Goal: Transaction & Acquisition: Purchase product/service

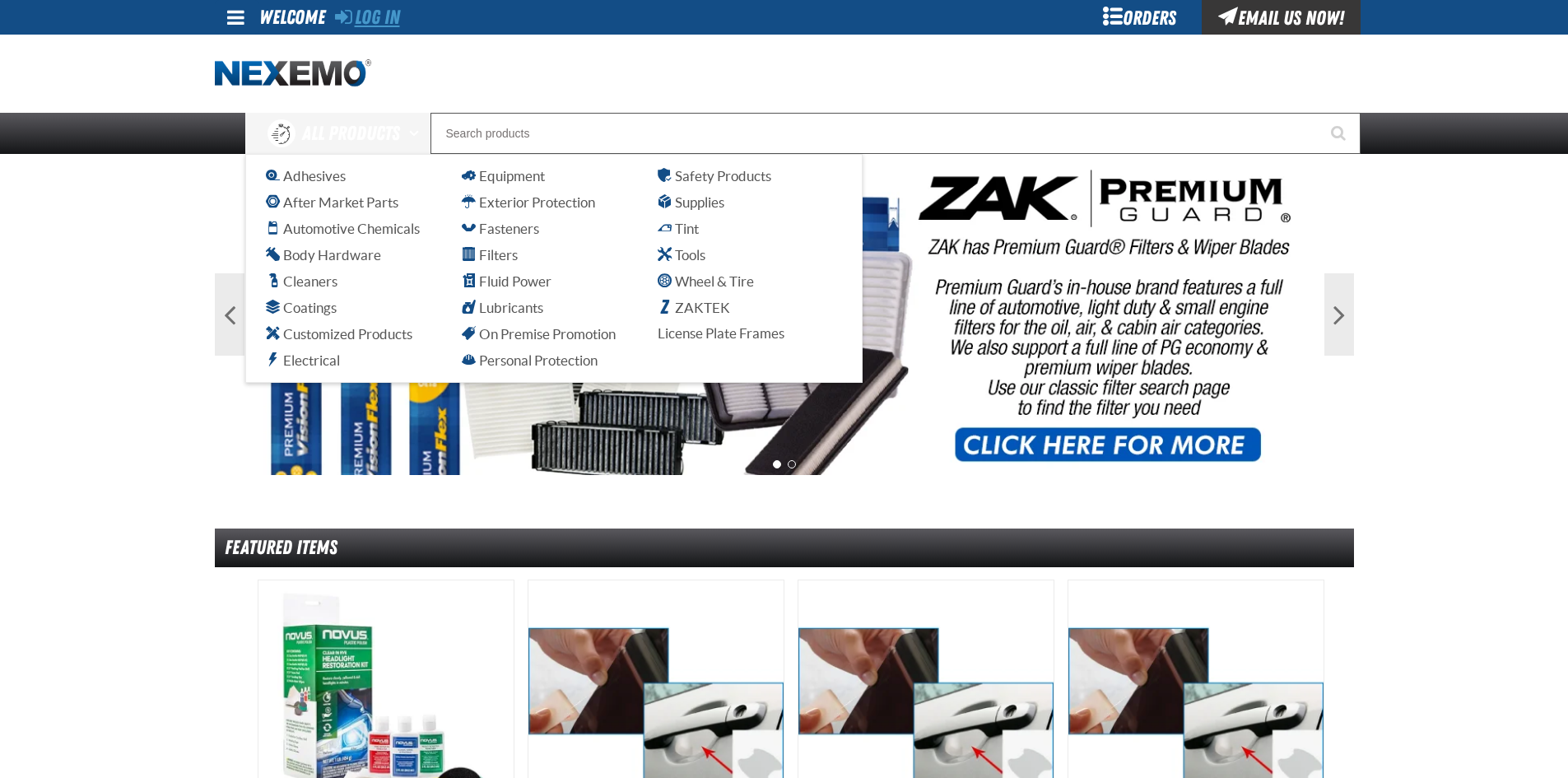
click at [380, 19] on link "Log In" at bounding box center [367, 16] width 65 height 23
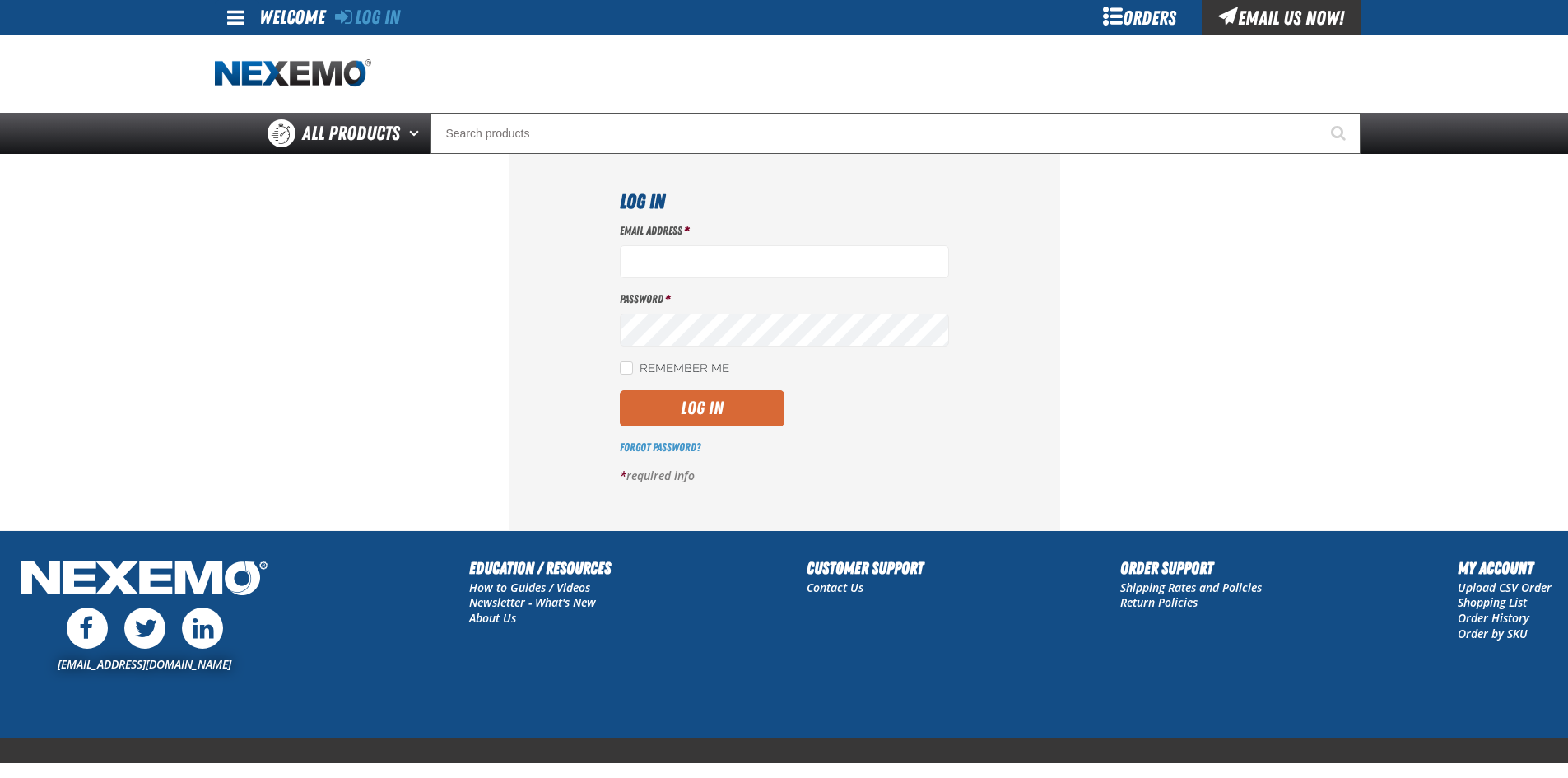
type input "[EMAIL_ADDRESS][DOMAIN_NAME]"
click at [679, 406] on button "Log In" at bounding box center [702, 409] width 165 height 37
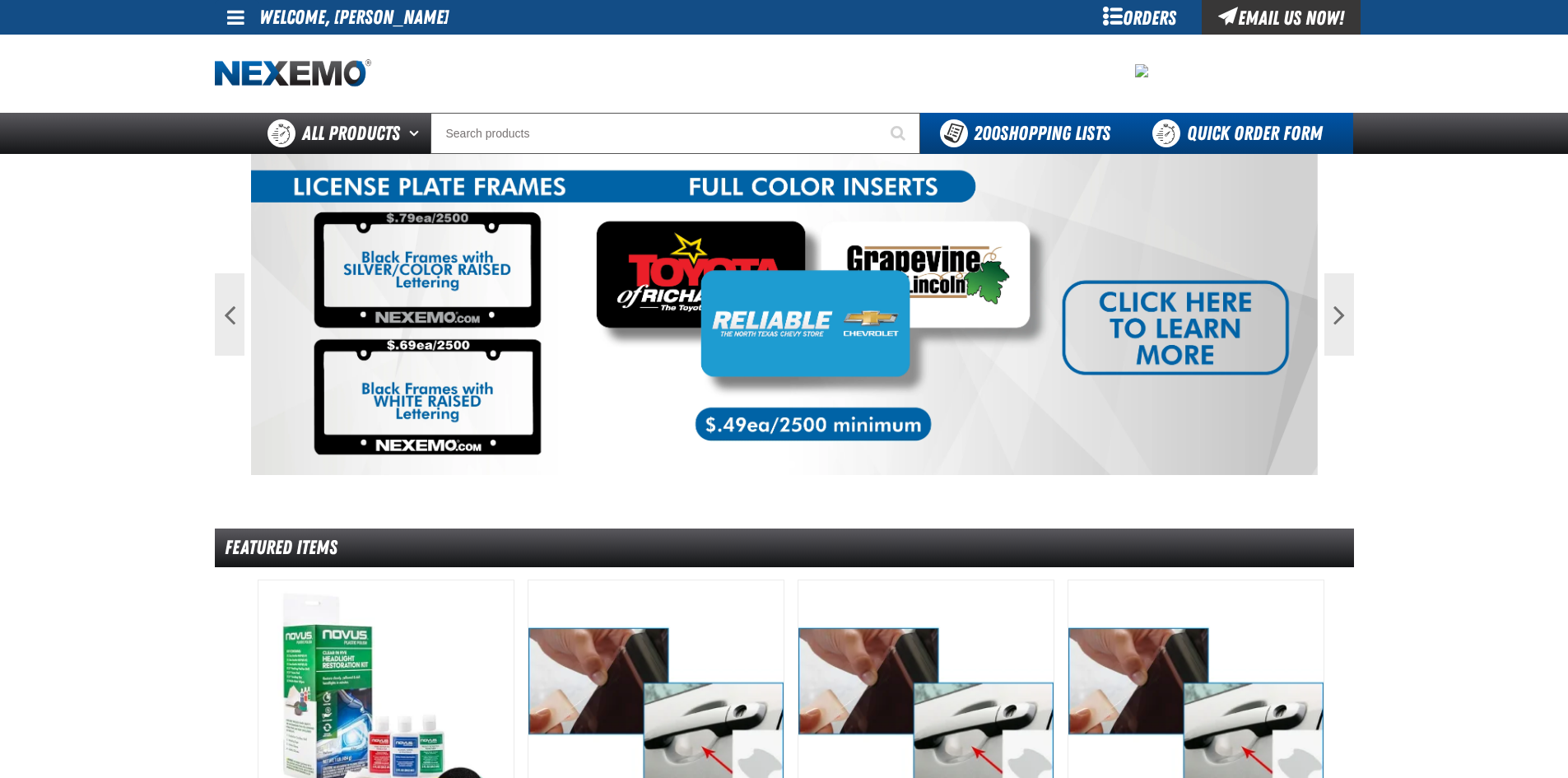
click at [1194, 127] on link "Quick Order Form" at bounding box center [1242, 133] width 223 height 41
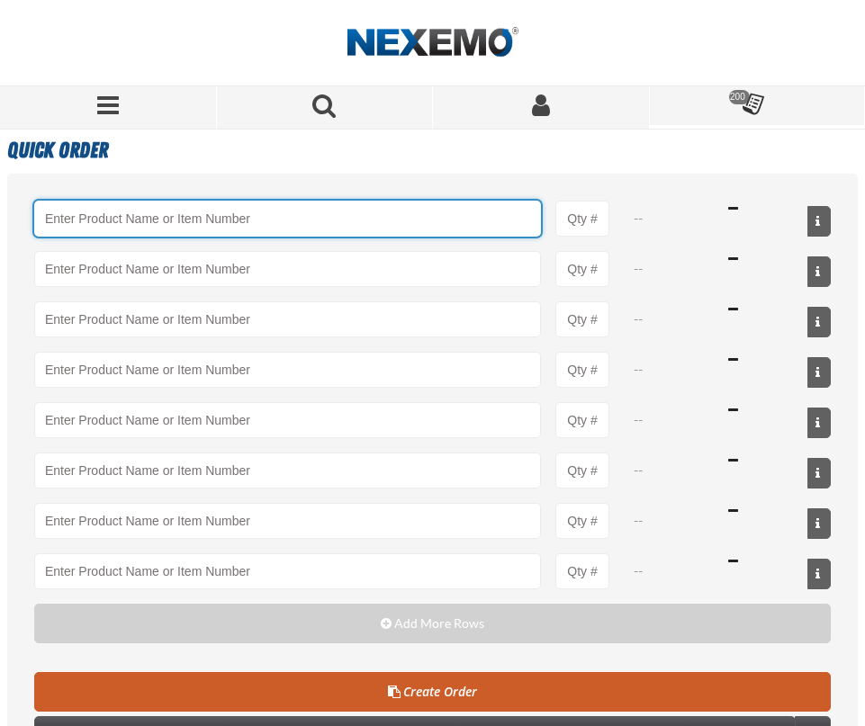
click at [98, 221] on input "Product" at bounding box center [287, 219] width 507 height 36
paste input "MB-60-BLK"
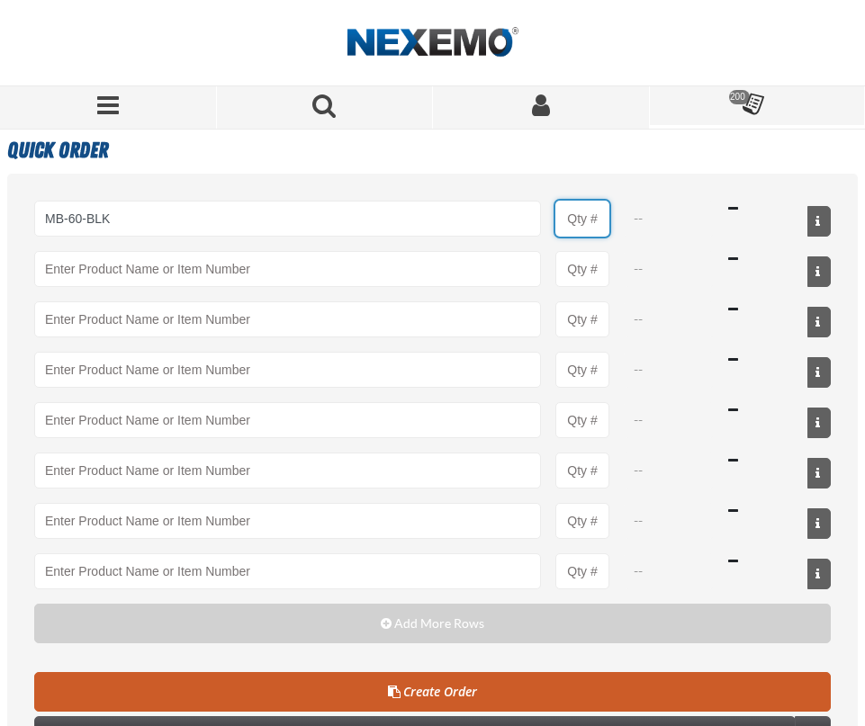
click at [587, 214] on input "Product Quantity" at bounding box center [582, 219] width 54 height 36
type input "MB-60-BLK - Trash Bags - Heavy Duty - 60 Gallon"
type input "1"
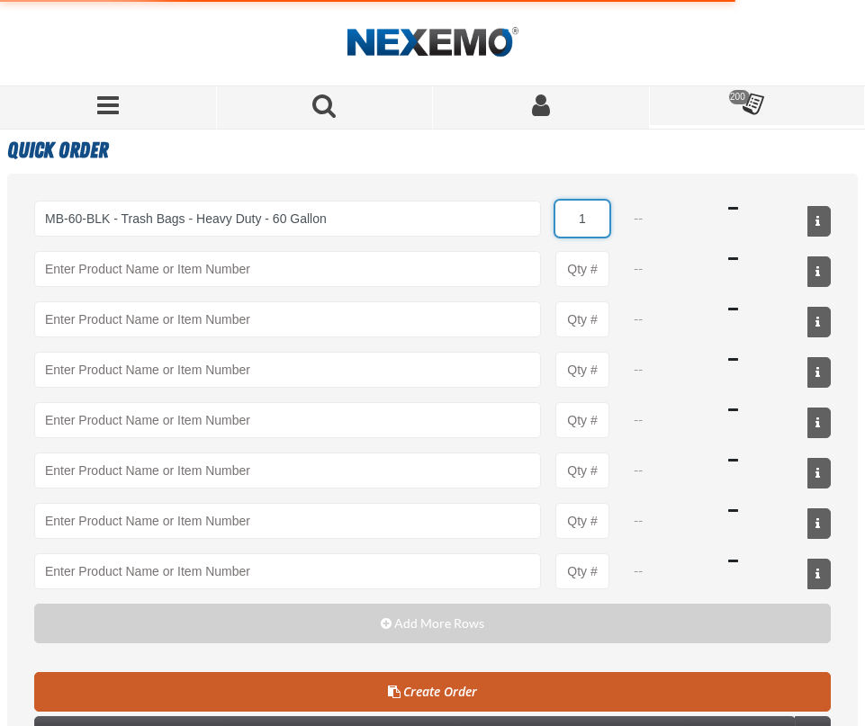
select select "pack"
click at [589, 217] on input "1" at bounding box center [582, 219] width 54 height 36
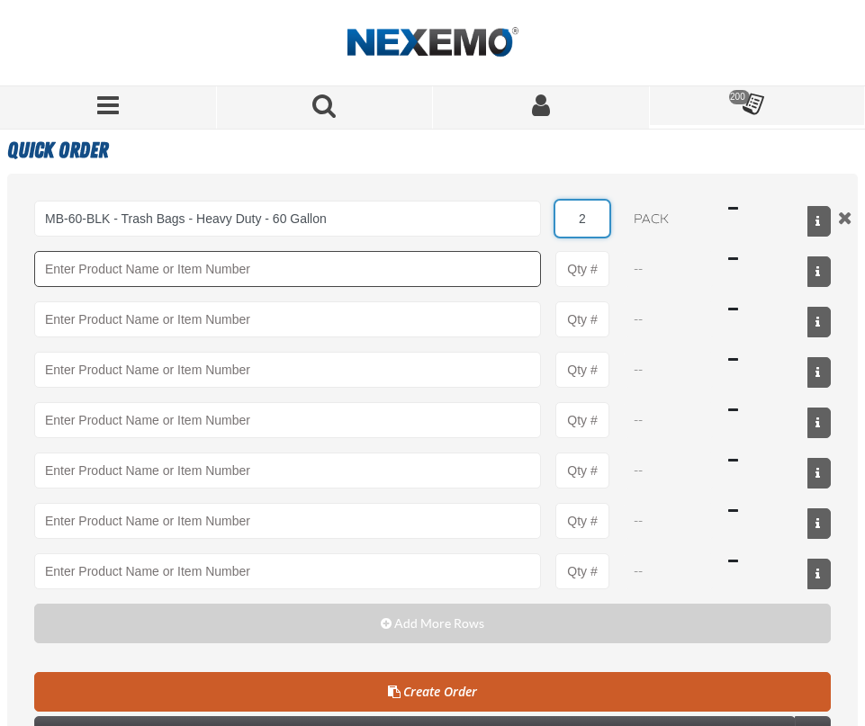
type input "2"
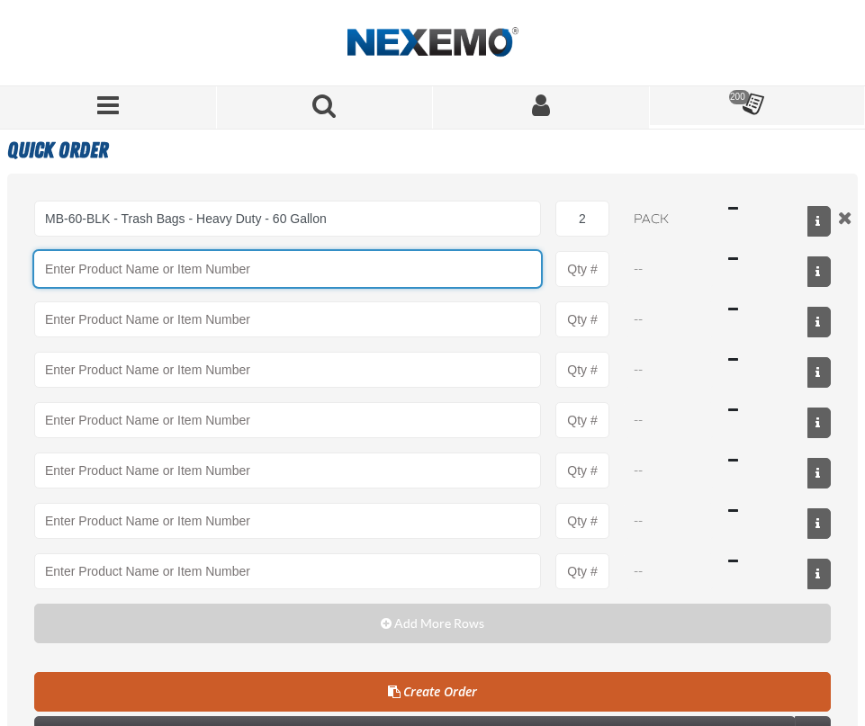
click at [97, 273] on input "Product" at bounding box center [287, 269] width 507 height 36
click at [99, 277] on input "Product" at bounding box center [287, 269] width 507 height 36
paste input "MB-40X46-BLK"
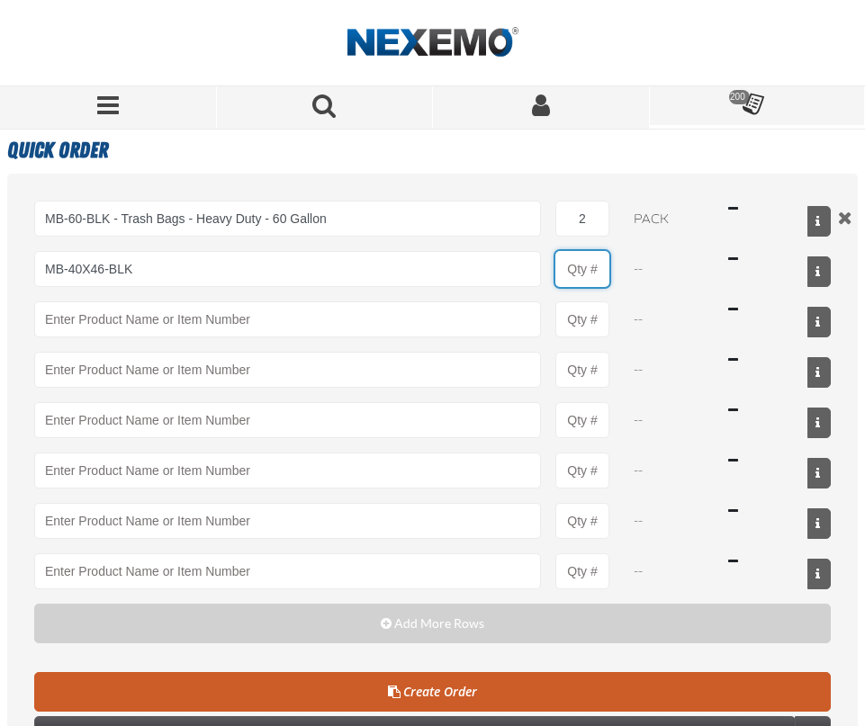
click at [573, 264] on input "Product Quantity" at bounding box center [582, 269] width 54 height 36
type input "MB-40X46-BLK - Trash Bags - Super Heavy Duty - 40-45 Gallon"
type input "1"
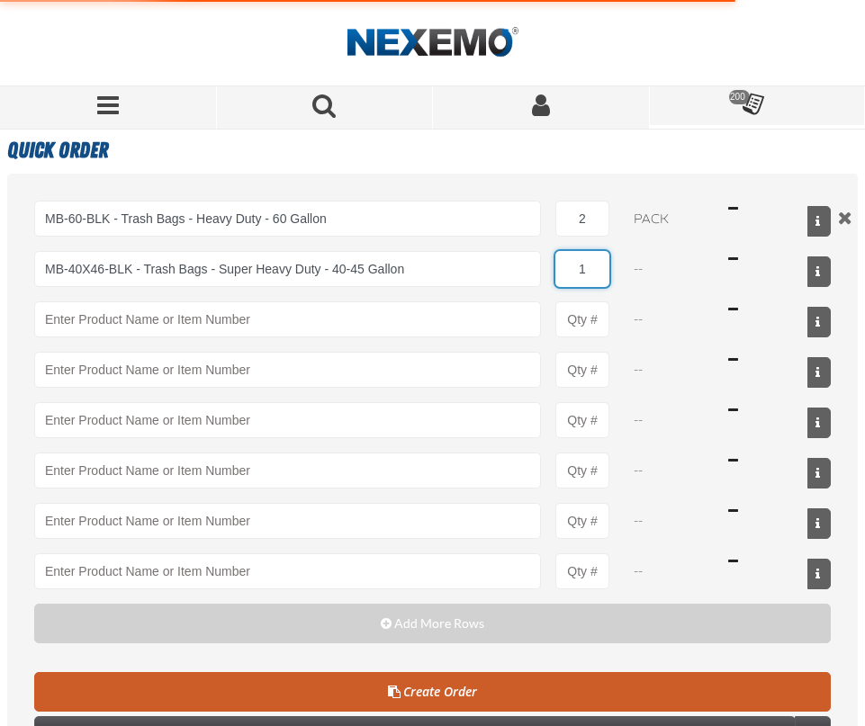
select select "pack"
click at [591, 268] on input "1" at bounding box center [582, 269] width 54 height 36
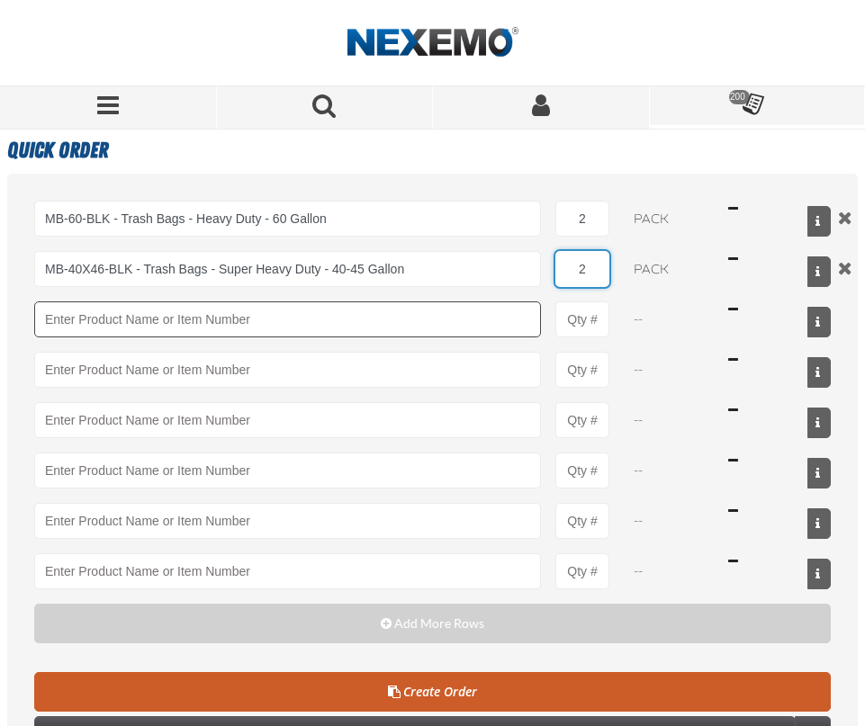
type input "2"
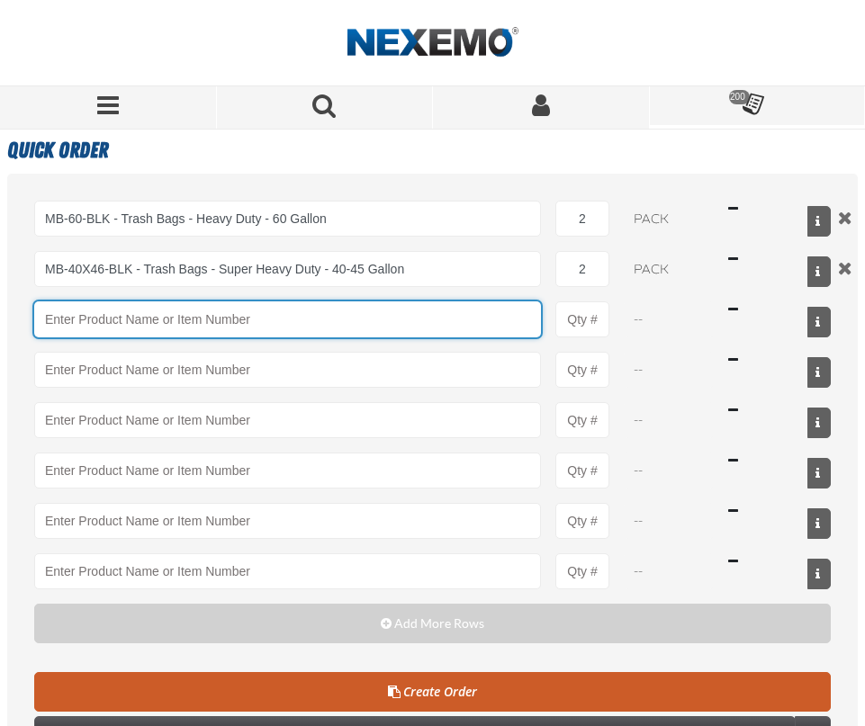
click at [138, 321] on input "Product" at bounding box center [287, 320] width 507 height 36
click at [99, 326] on input "Product" at bounding box center [287, 320] width 507 height 36
paste input "MB-243306N"
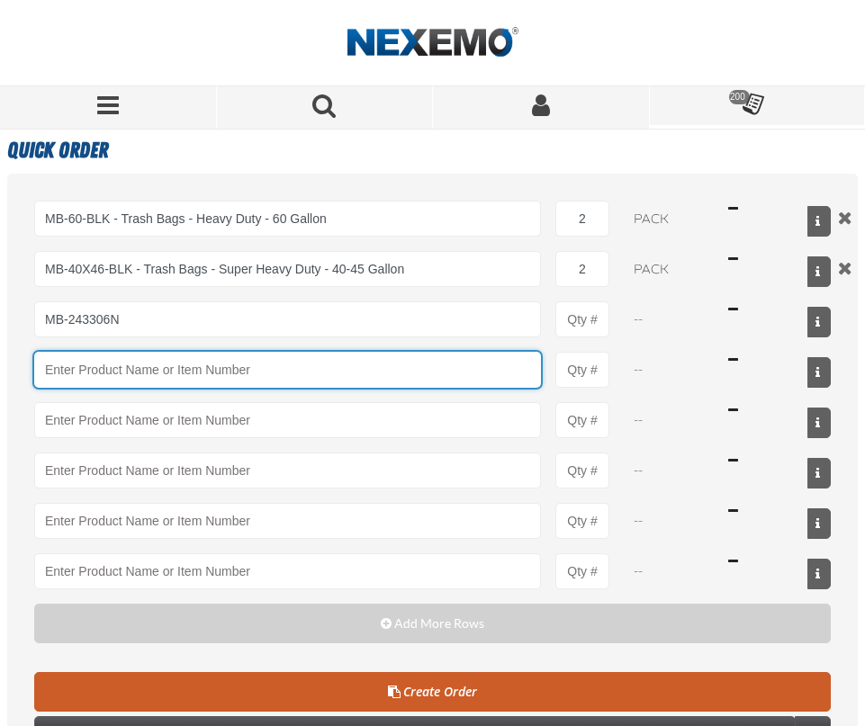
click at [84, 376] on input "Product" at bounding box center [287, 370] width 507 height 36
type input "MB-243306N - Renown 12-16 Gallon Can Liner - 1000ct"
type input "1"
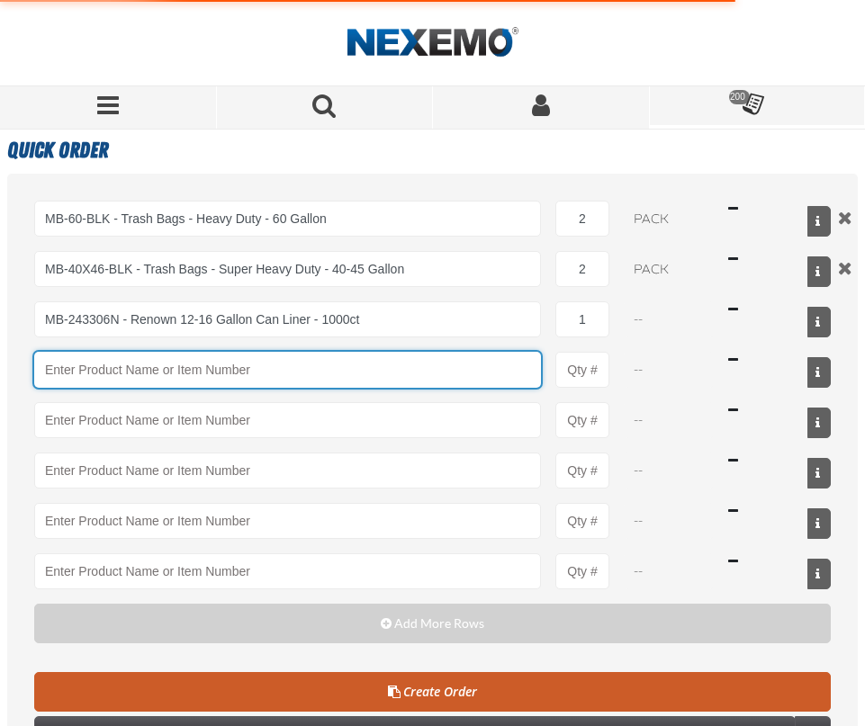
select select "case"
click at [68, 372] on input "Product" at bounding box center [287, 370] width 507 height 36
paste input "MB-JRT902"
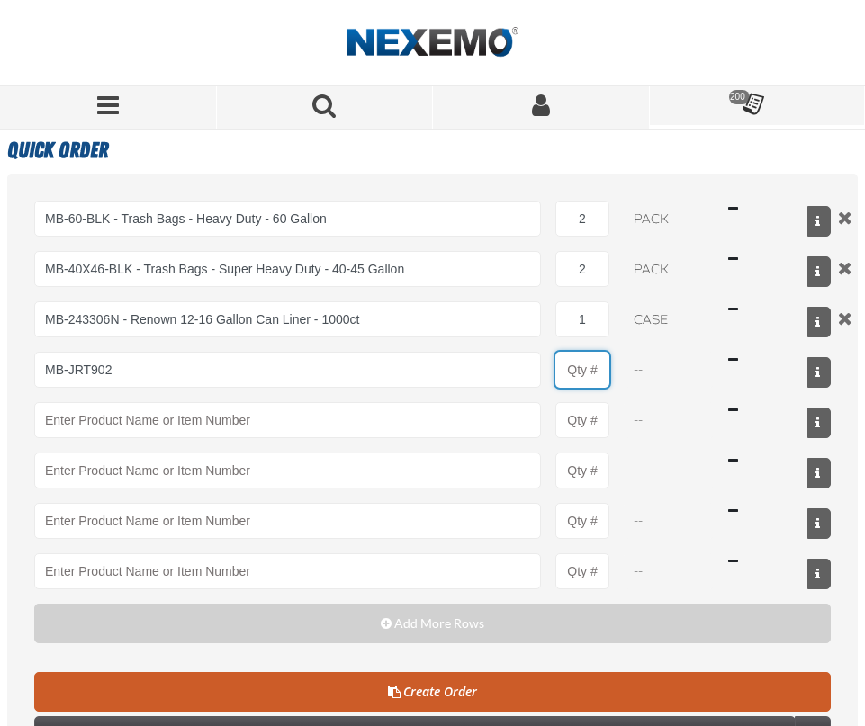
click at [594, 374] on input "Product Quantity" at bounding box center [582, 370] width 54 height 36
type input "MB-JRT902 - Toilet Tissue - Affex Jumbo Roll 2-ply - 12 Rolls"
type input "1"
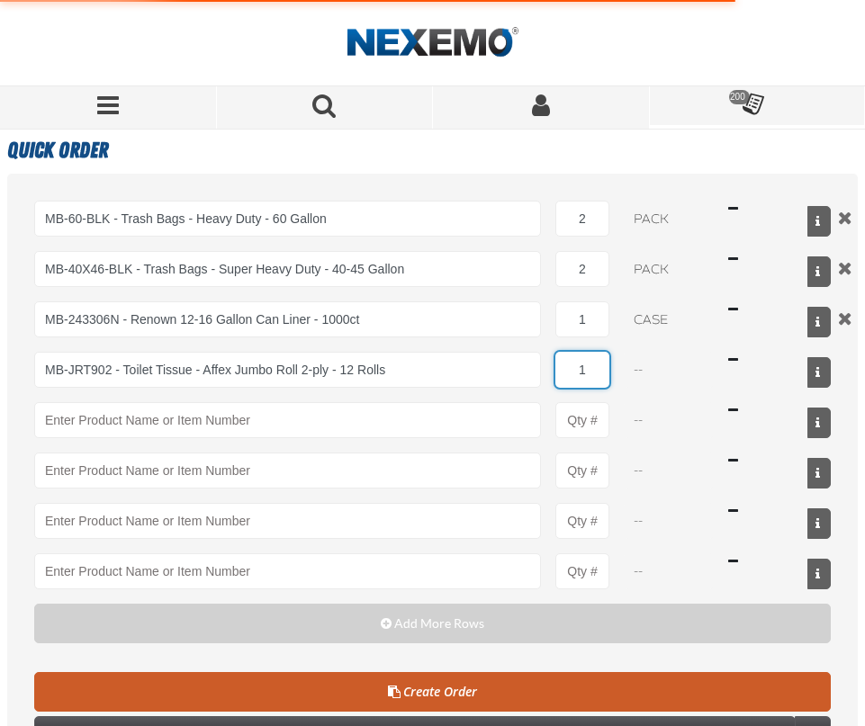
select select "each"
click at [594, 374] on input "1" at bounding box center [582, 370] width 54 height 36
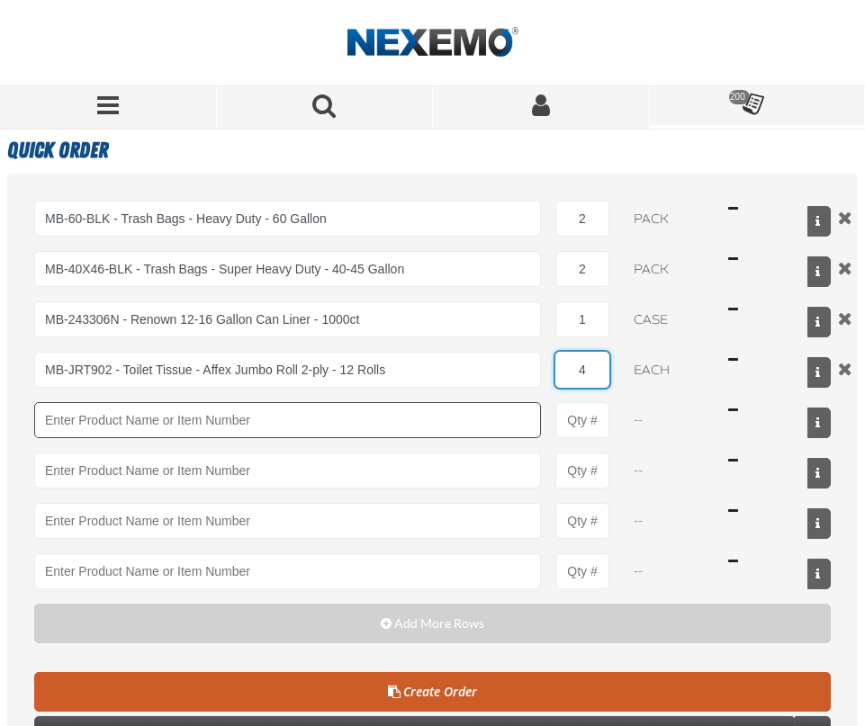
type input "4"
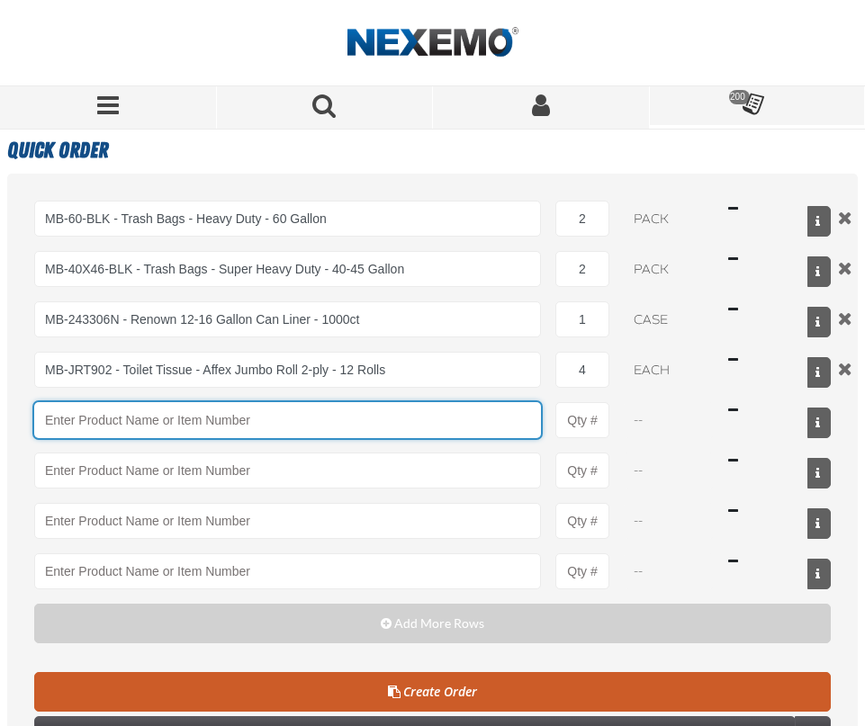
click at [53, 421] on input "Product" at bounding box center [287, 420] width 507 height 36
click at [110, 424] on input "Product" at bounding box center [287, 420] width 507 height 36
paste input "MB-RTB800-1"
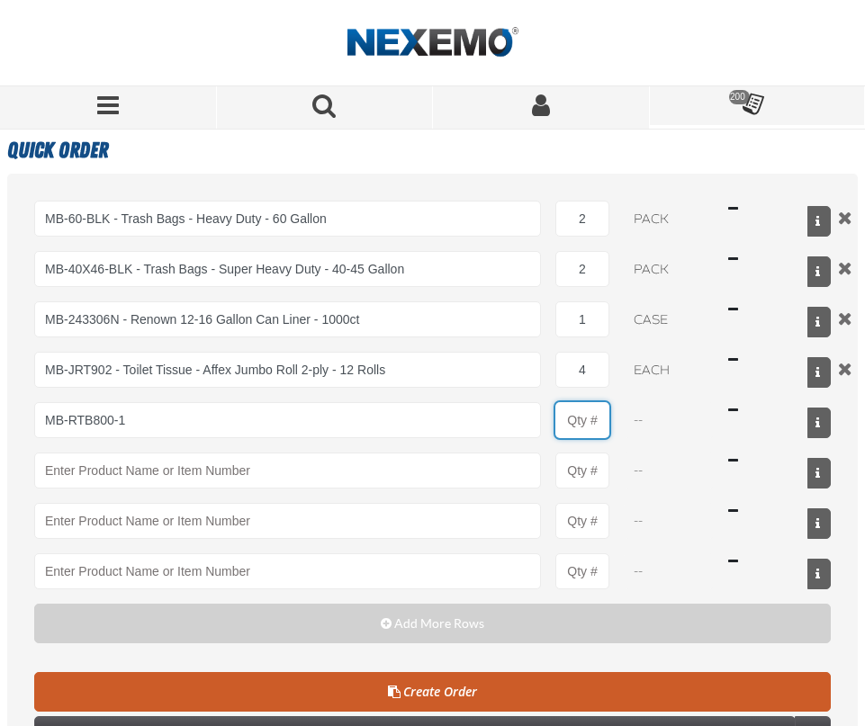
click at [592, 415] on input "Product Quantity" at bounding box center [582, 420] width 54 height 36
type input "MB-RTB800-1 - Hardwound Roll White Paper Towels - Affex - 800-feet/6 Rolls"
type input "1"
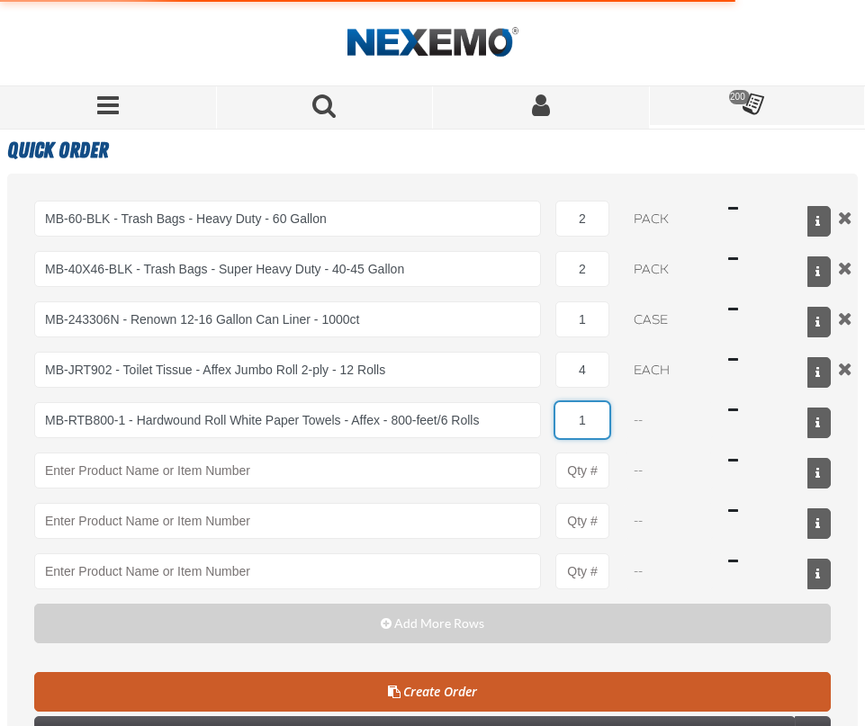
select select "pack"
click at [591, 417] on input "1" at bounding box center [582, 420] width 54 height 36
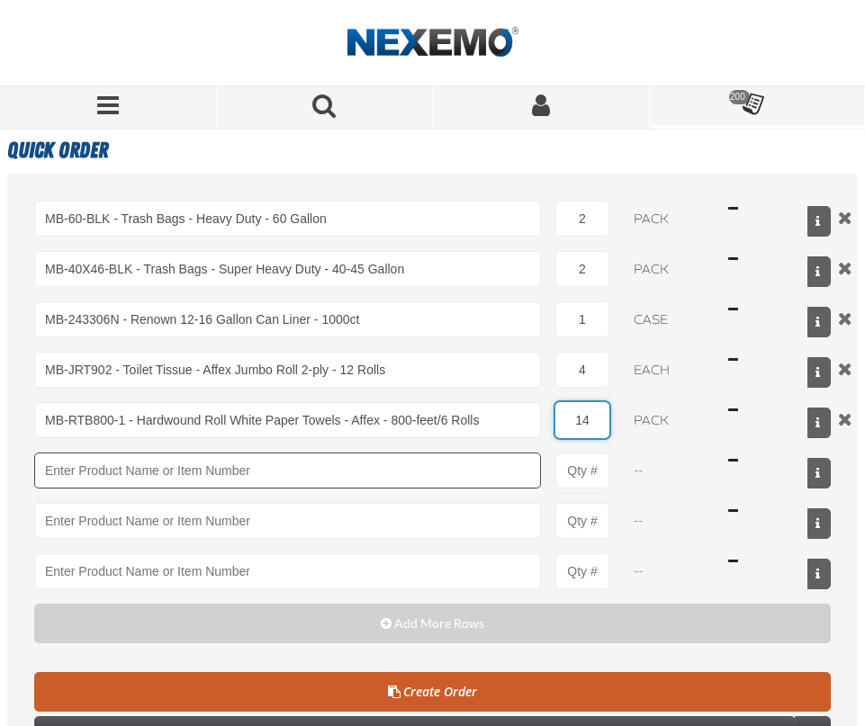
type input "14"
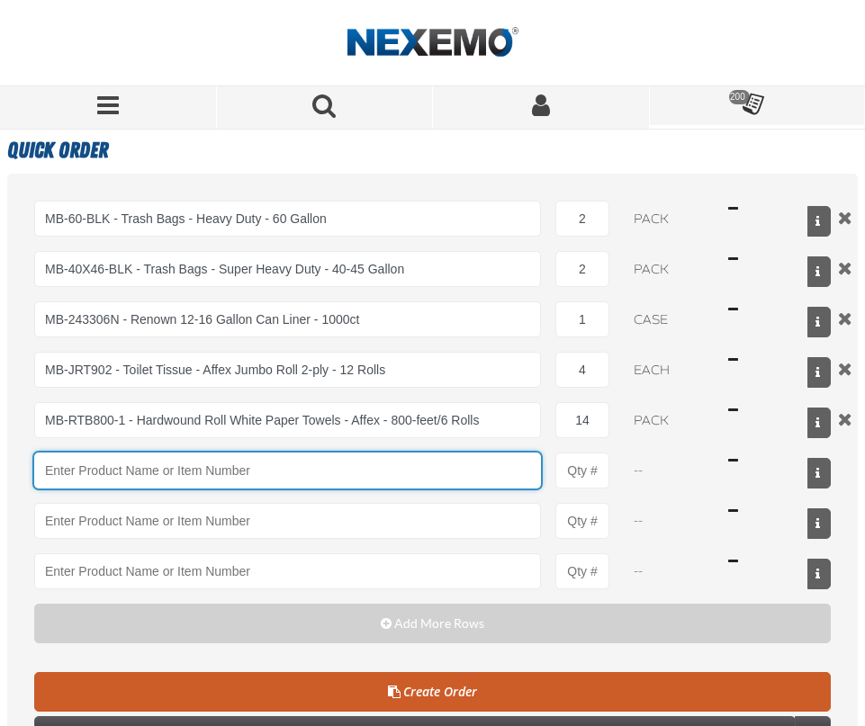
click at [90, 471] on input "Product" at bounding box center [287, 471] width 507 height 36
click at [77, 466] on input "Product" at bounding box center [287, 471] width 507 height 36
paste input "MB-DEBAZU"
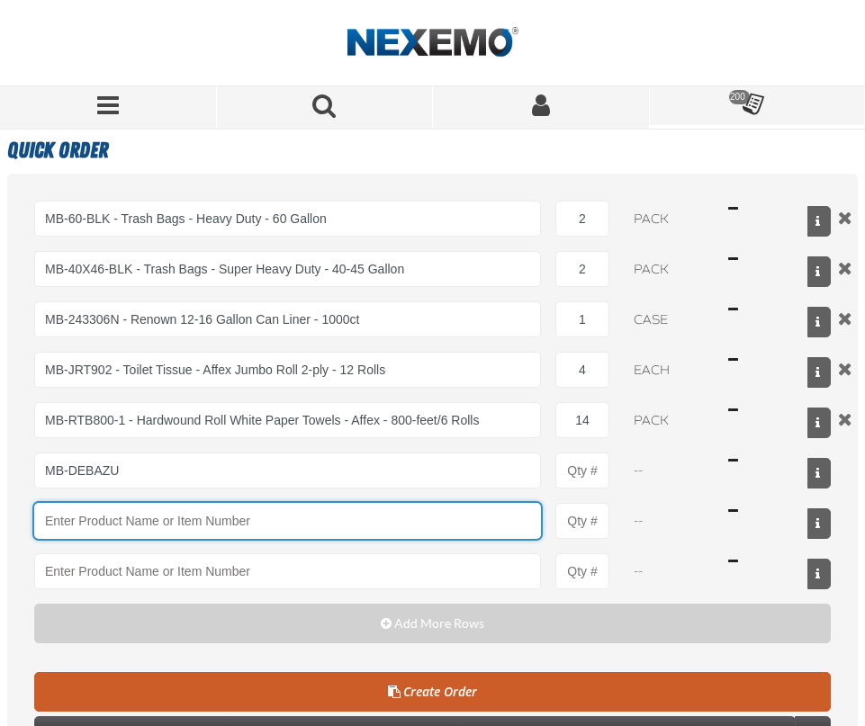
click at [126, 519] on input "Product" at bounding box center [287, 521] width 507 height 36
type input "MB-DEBAZU - Deb SBS AeroBlue Foaming Hand Soap - 1 Liter"
type input "1"
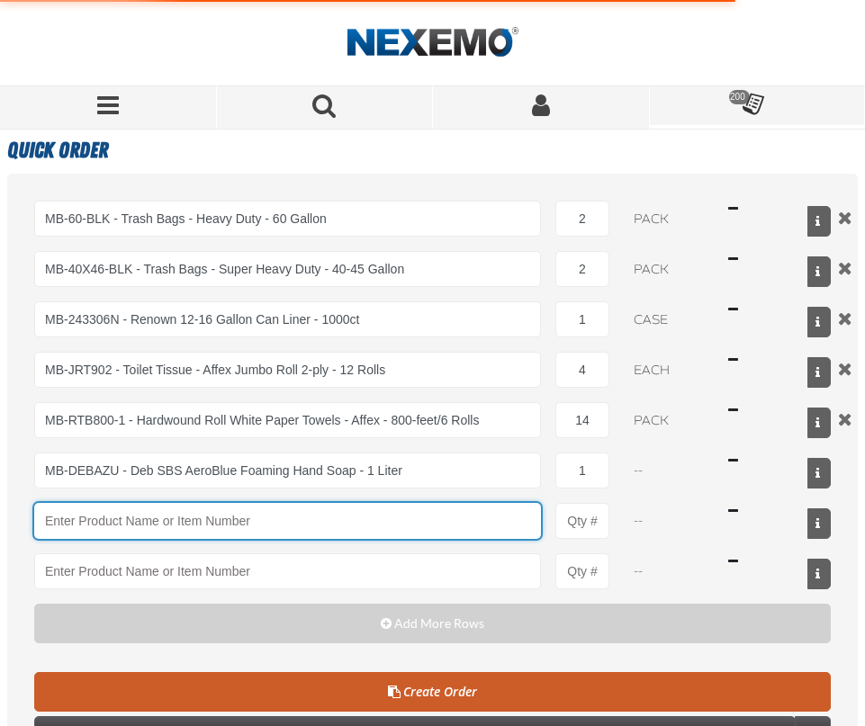
select select "case"
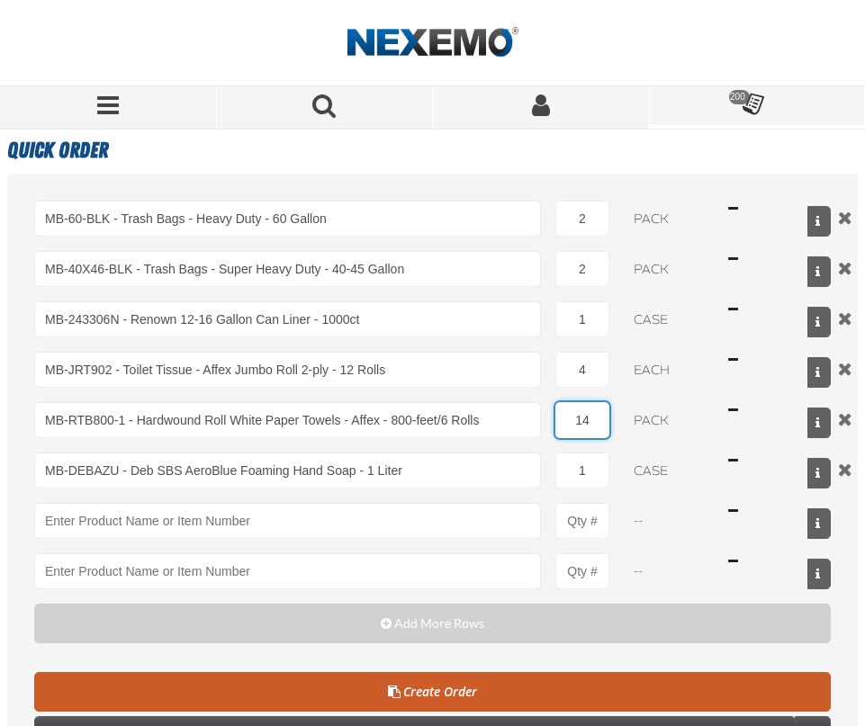
click at [582, 421] on input "14" at bounding box center [582, 420] width 54 height 36
type input "4"
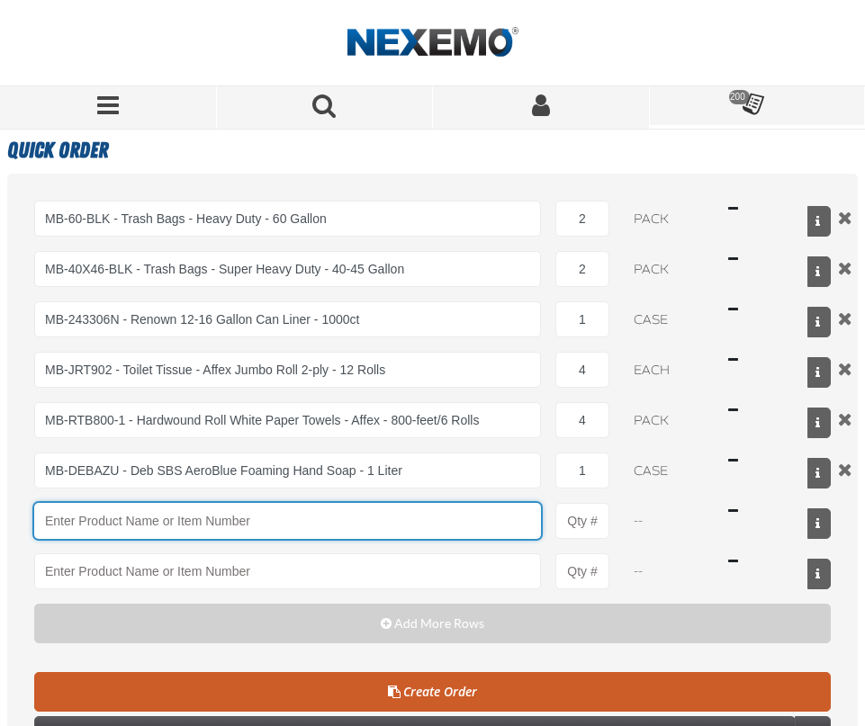
click at [103, 524] on input "Product" at bounding box center [287, 521] width 507 height 36
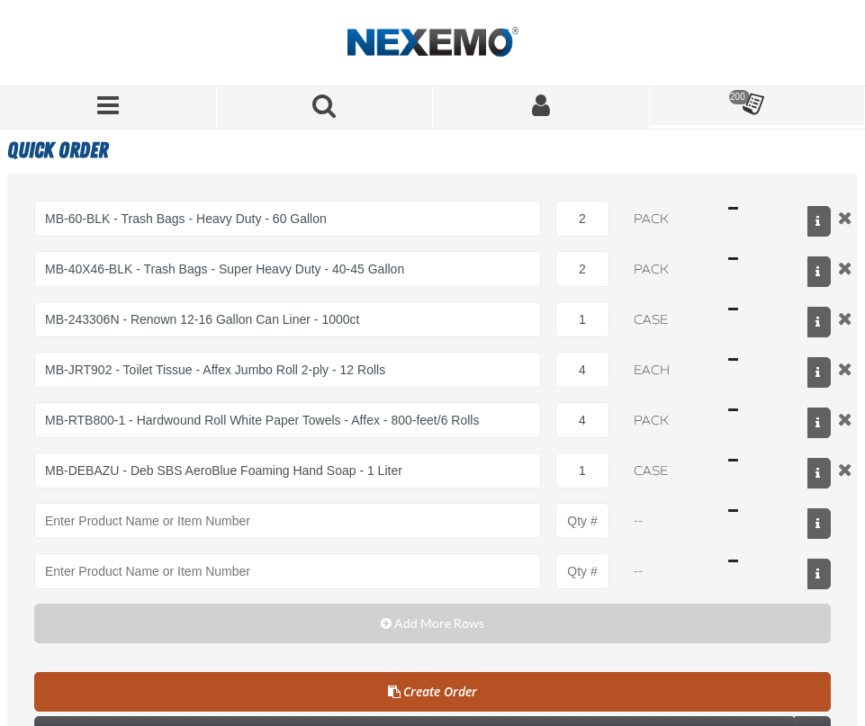
click at [399, 693] on span at bounding box center [394, 692] width 13 height 13
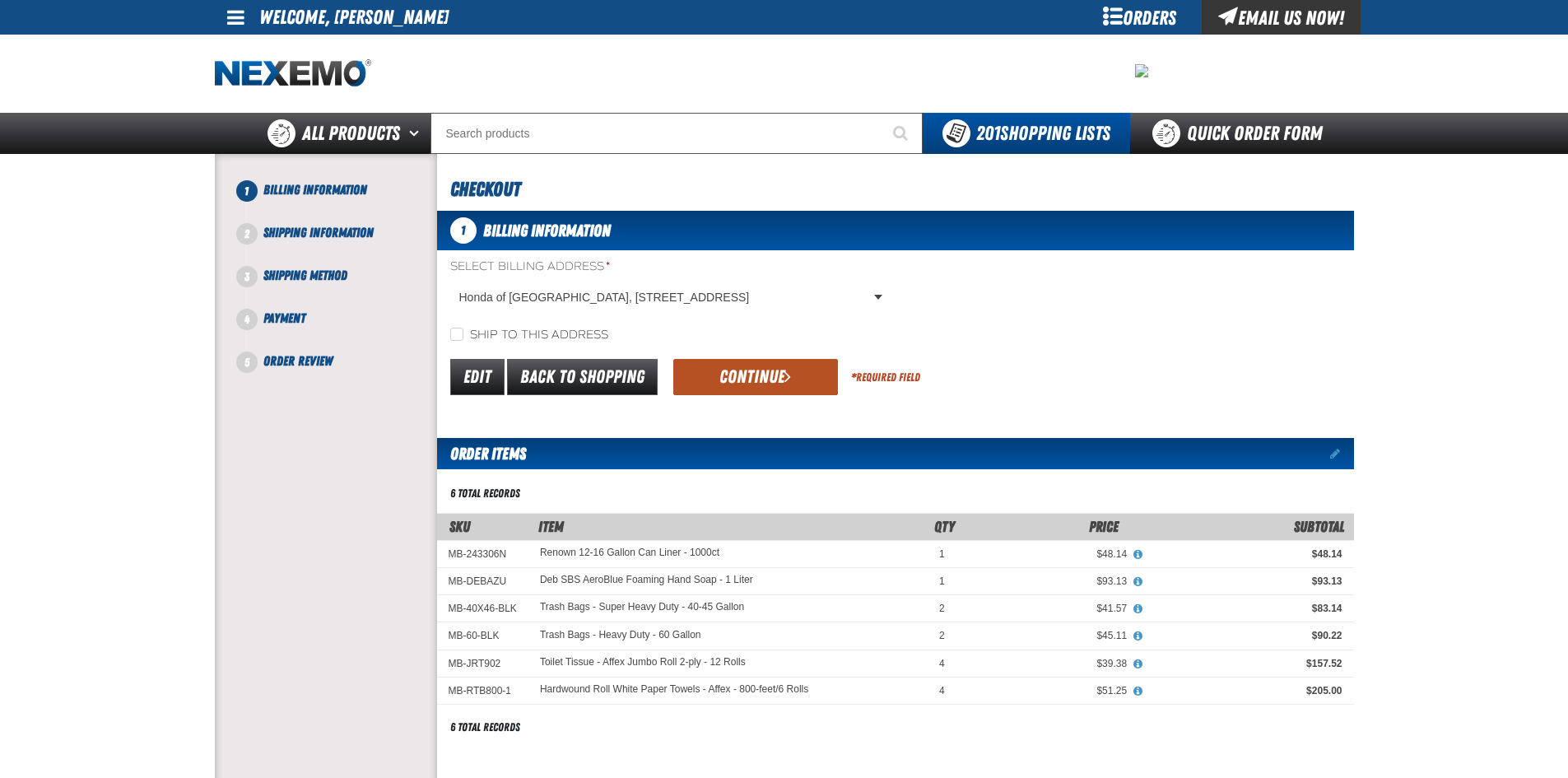
click at [780, 372] on button "Continue" at bounding box center [755, 378] width 165 height 37
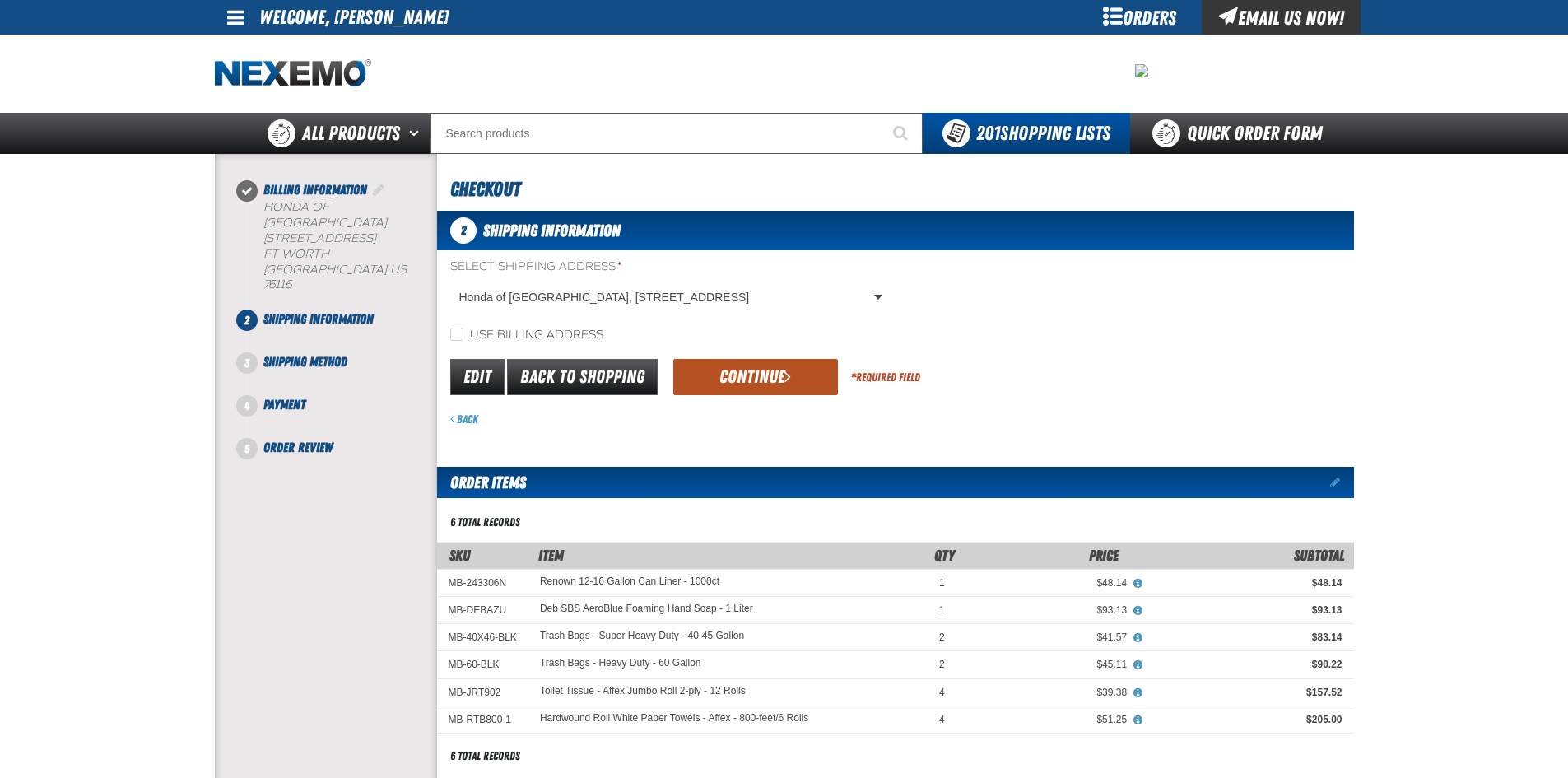
click at [773, 384] on button "Continue" at bounding box center [755, 378] width 165 height 37
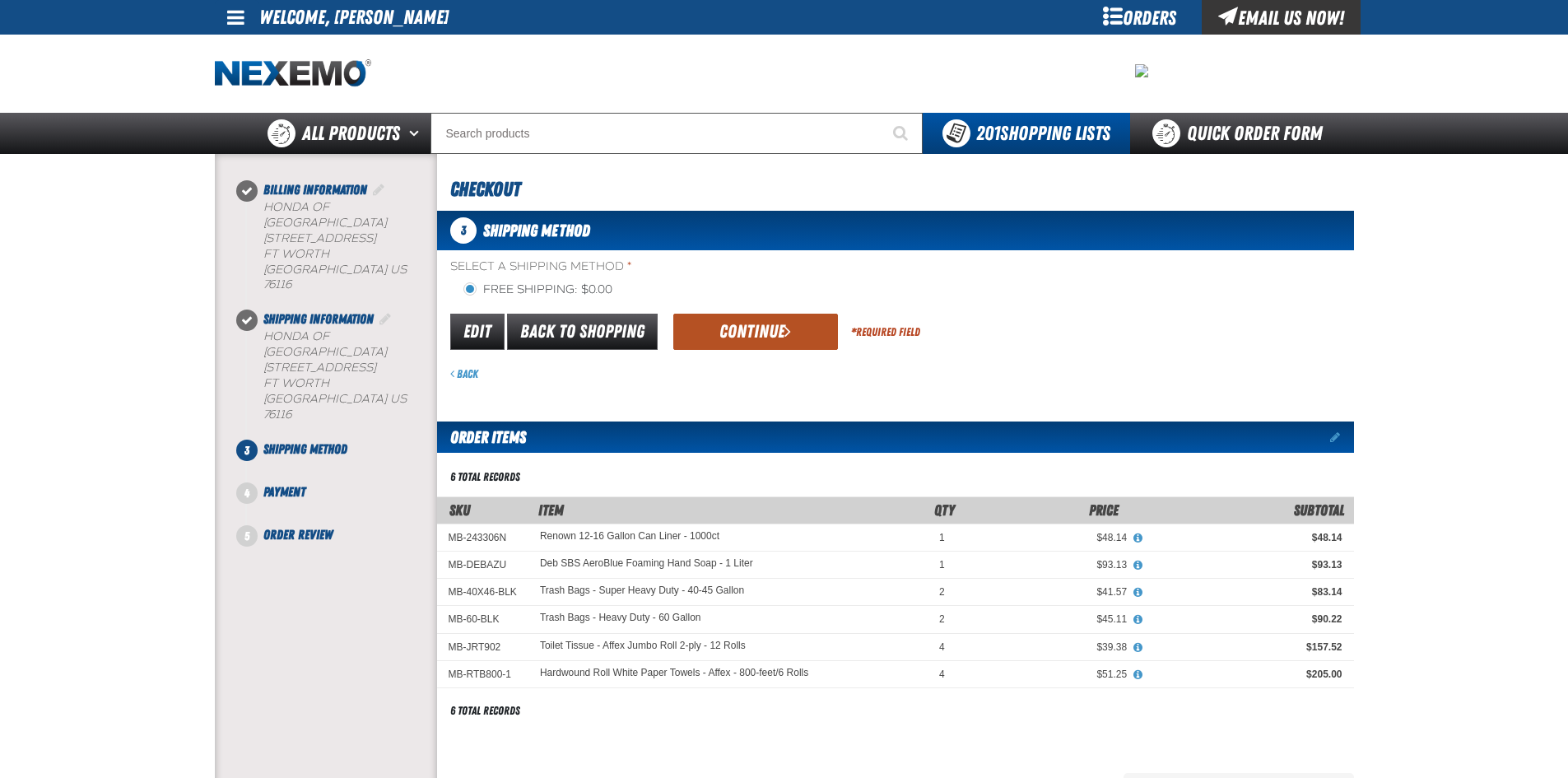
click at [772, 330] on button "Continue" at bounding box center [755, 332] width 165 height 37
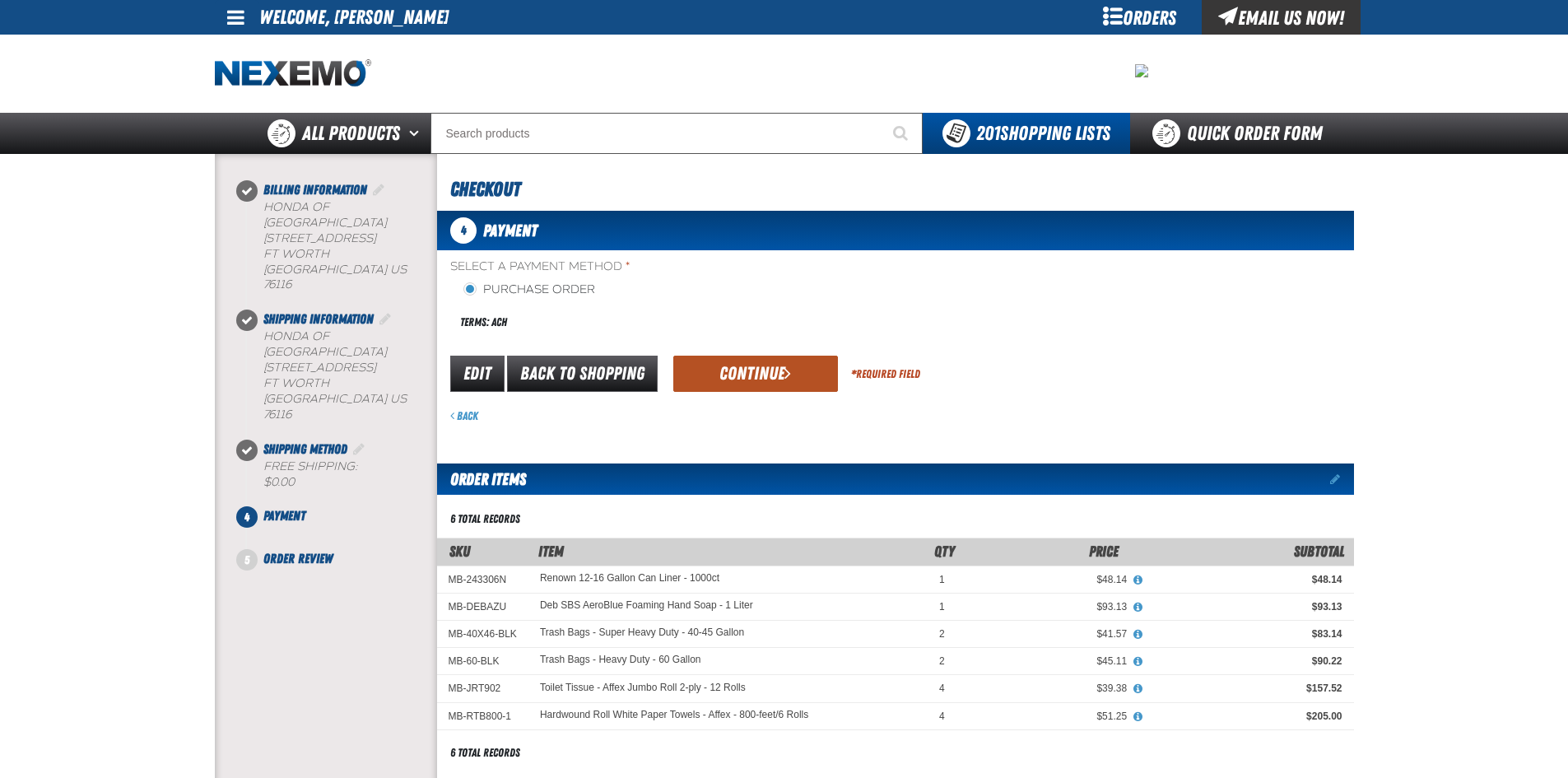
click at [770, 368] on button "Continue" at bounding box center [755, 374] width 165 height 37
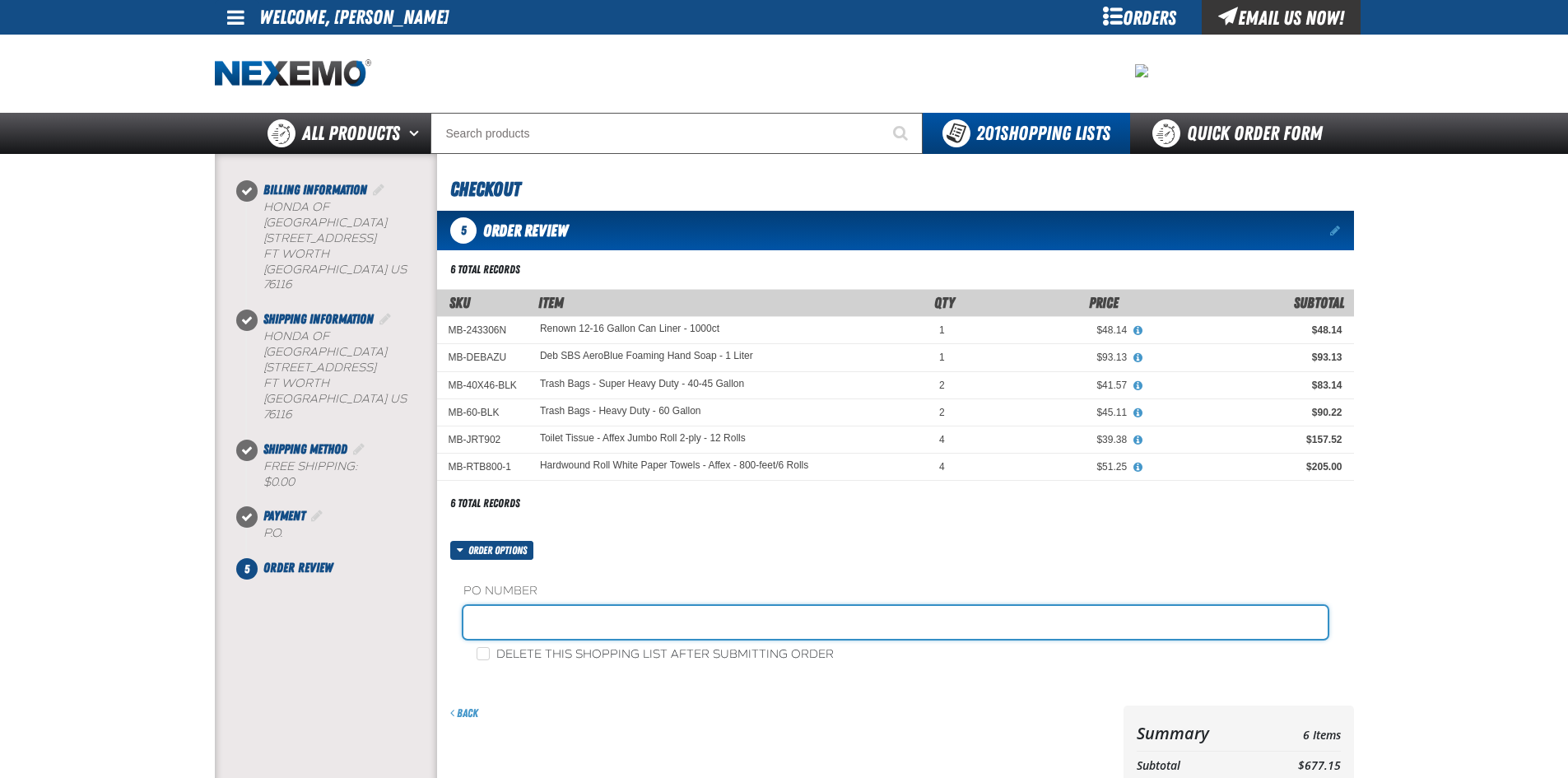
click at [515, 623] on input "text" at bounding box center [895, 623] width 864 height 33
type input "JANITOR SUPPLIES"
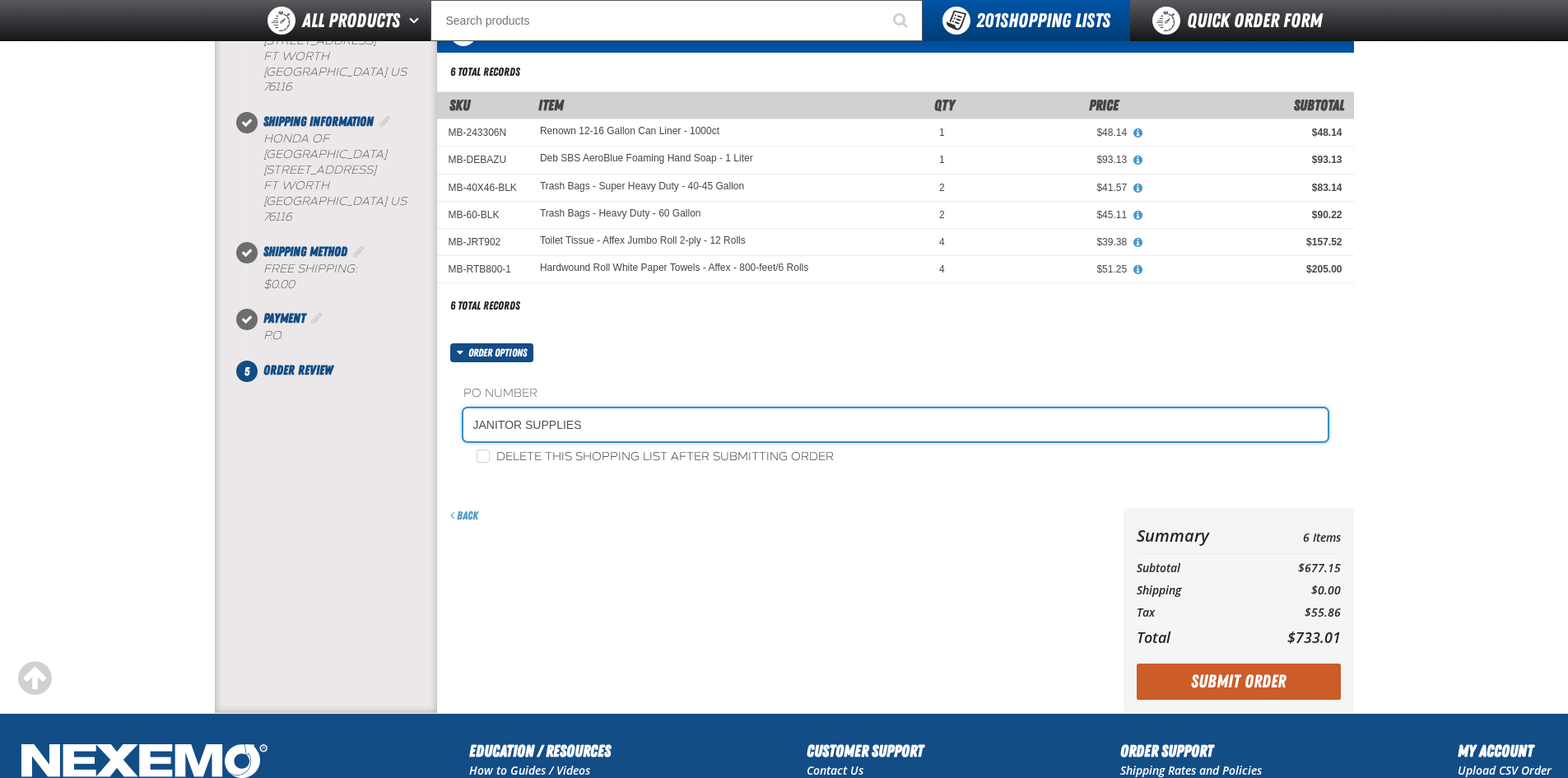
scroll to position [247, 0]
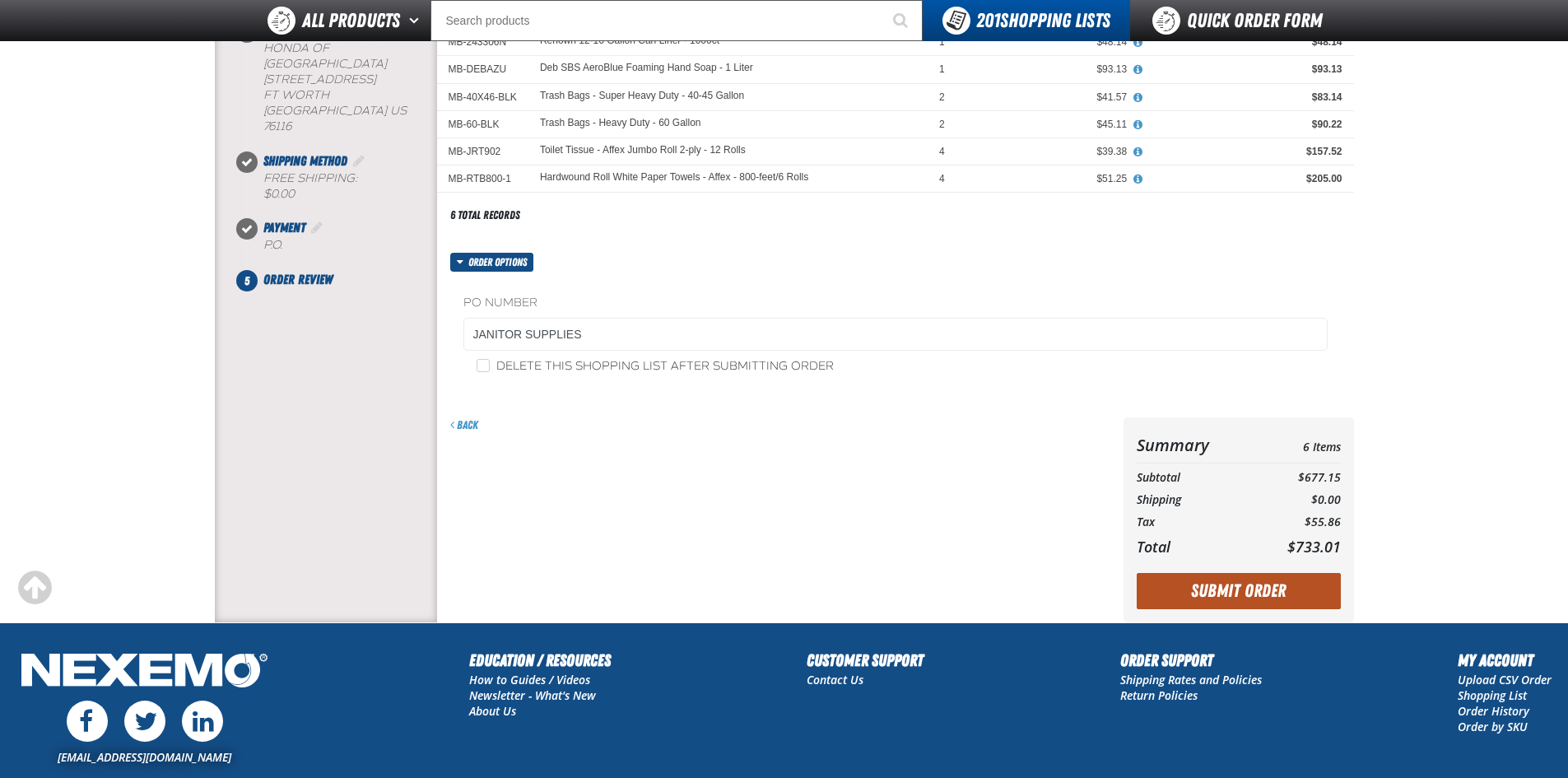
click at [790, 590] on button "Submit Order" at bounding box center [1238, 591] width 204 height 37
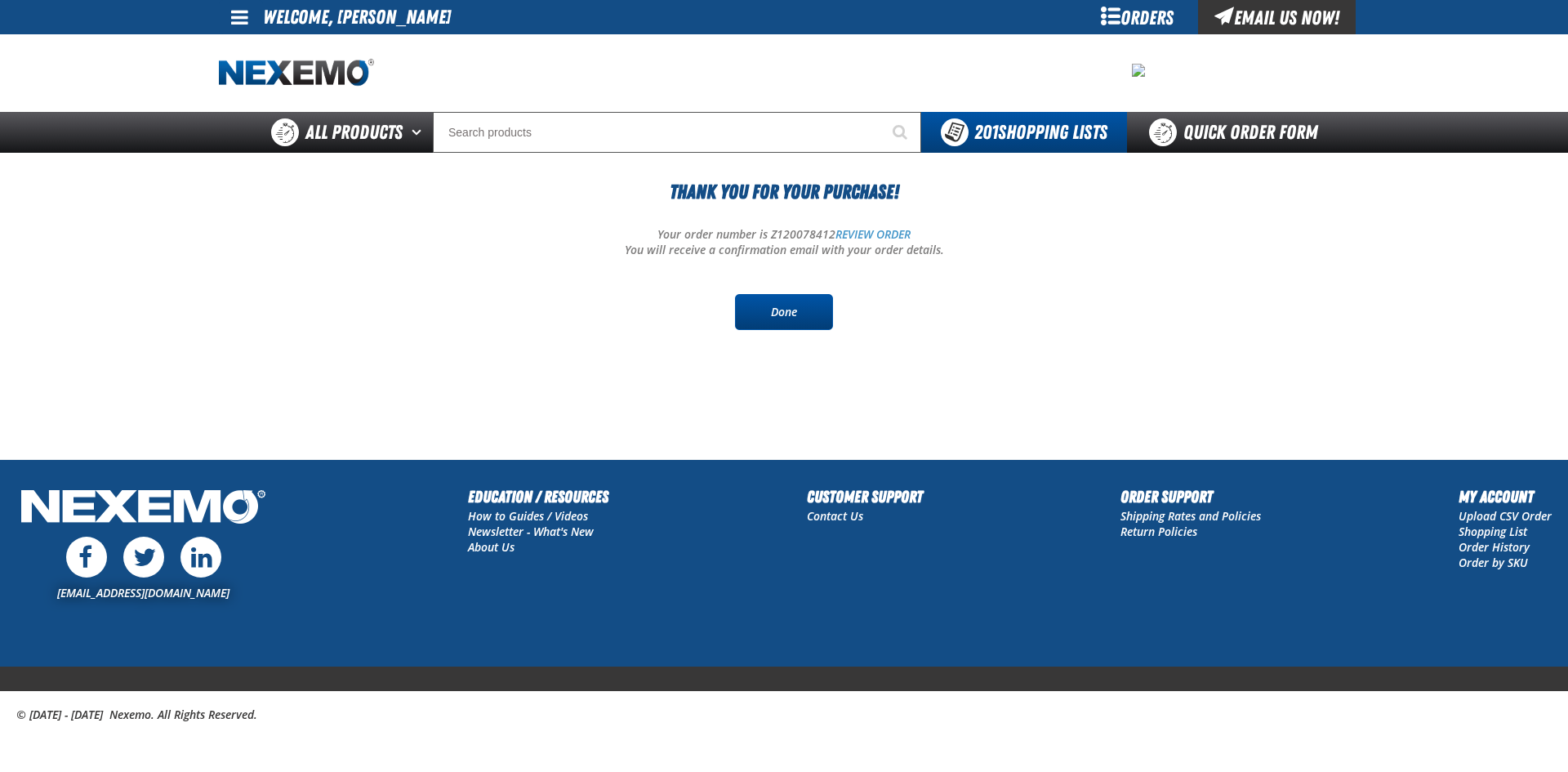
click at [787, 314] on link "Done" at bounding box center [784, 312] width 98 height 36
